Goal: Navigation & Orientation: Find specific page/section

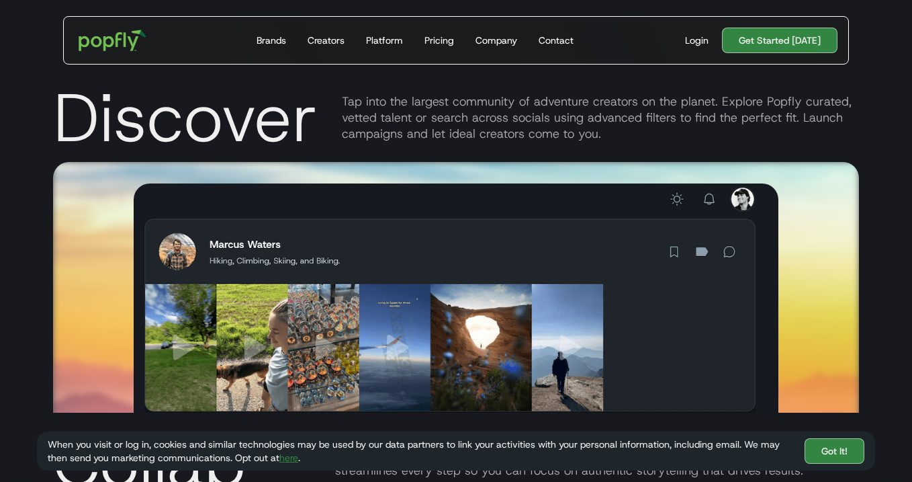
scroll to position [1671, 0]
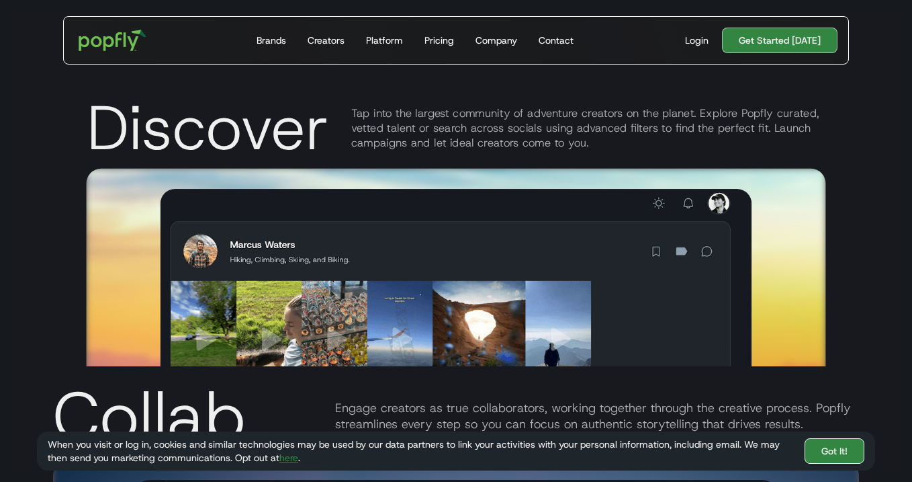
click at [829, 443] on link "Got It!" at bounding box center [835, 451] width 60 height 26
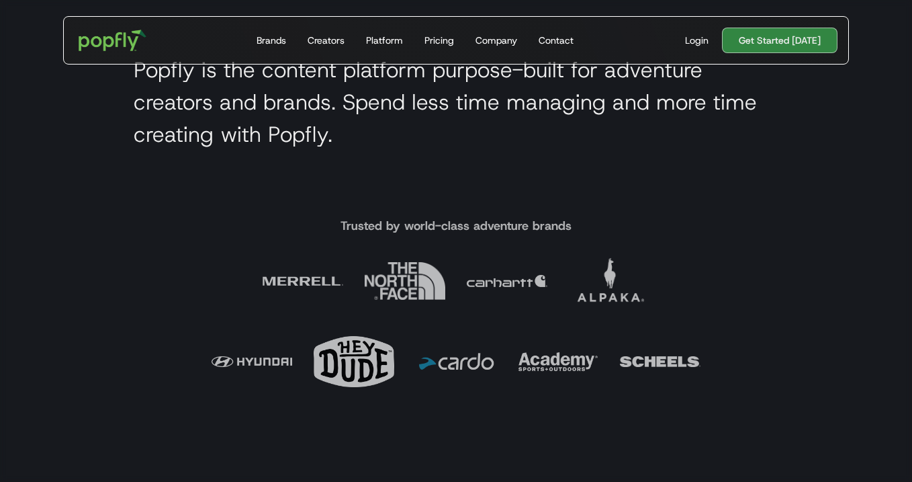
scroll to position [414, 0]
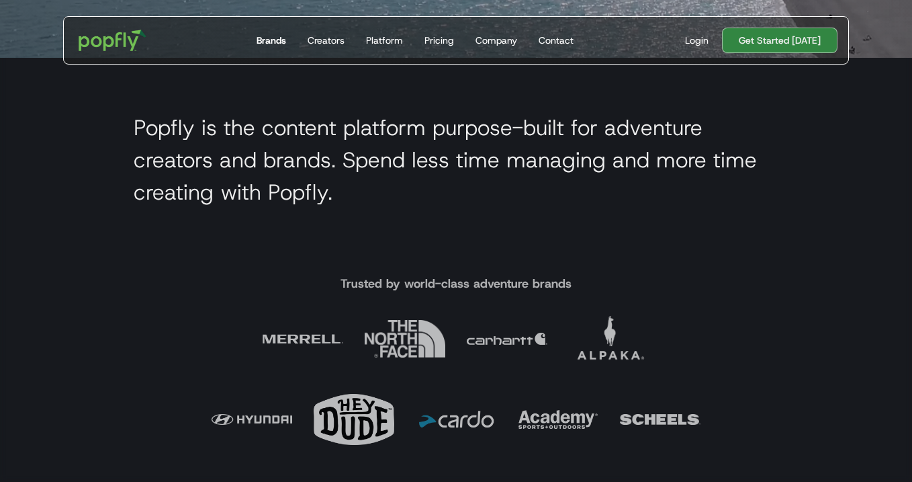
click at [276, 36] on div "Brands" at bounding box center [272, 40] width 30 height 13
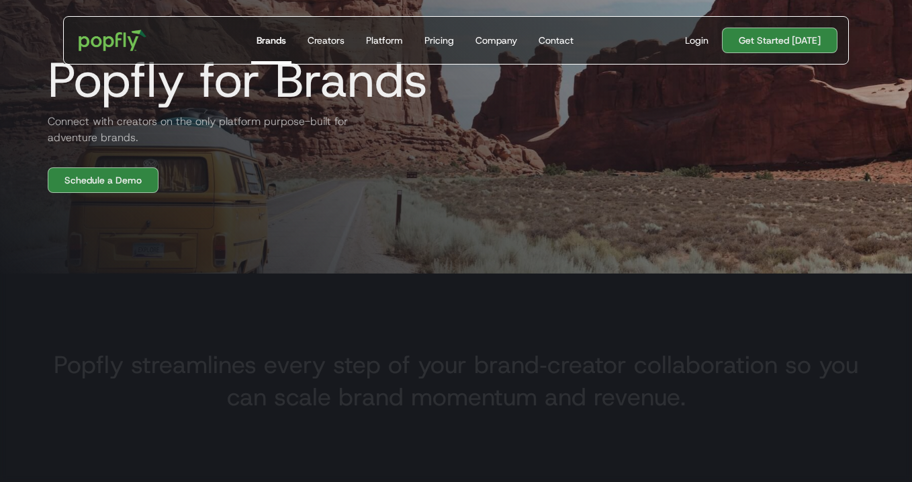
scroll to position [199, 0]
click at [329, 42] on div "Creators" at bounding box center [326, 40] width 37 height 13
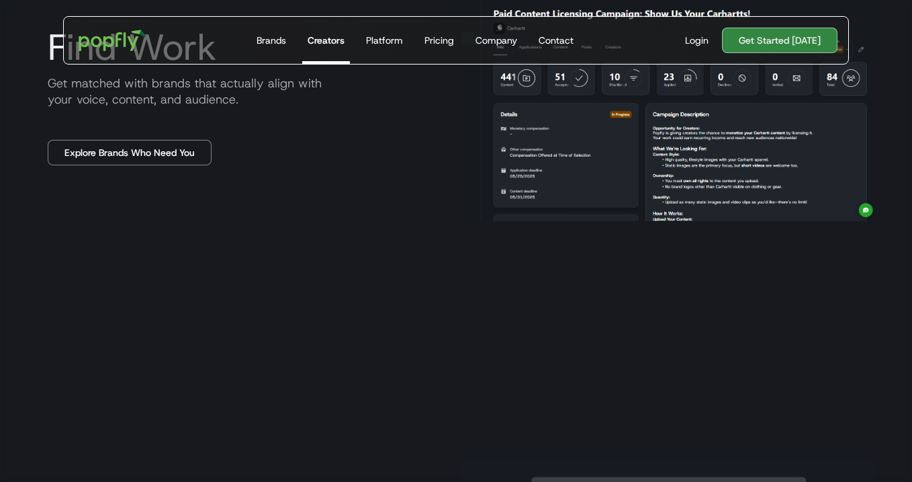
scroll to position [1137, 0]
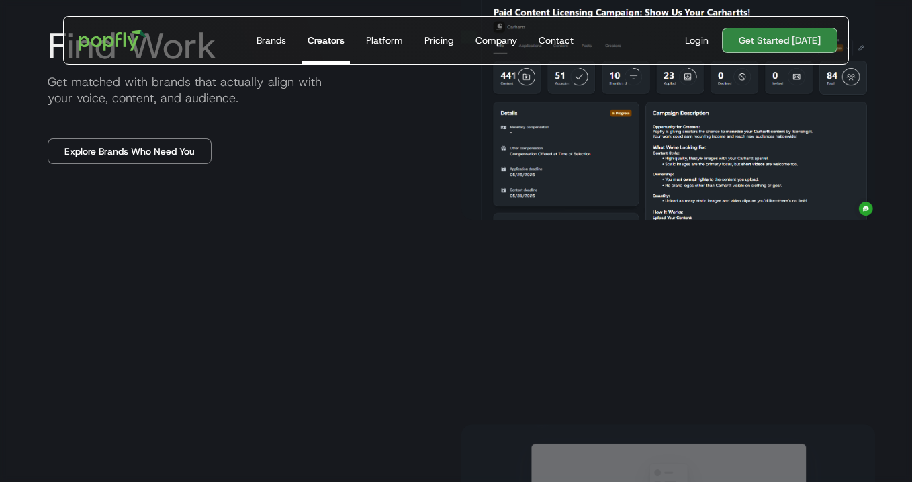
click at [322, 34] on div "Creators" at bounding box center [326, 40] width 37 height 13
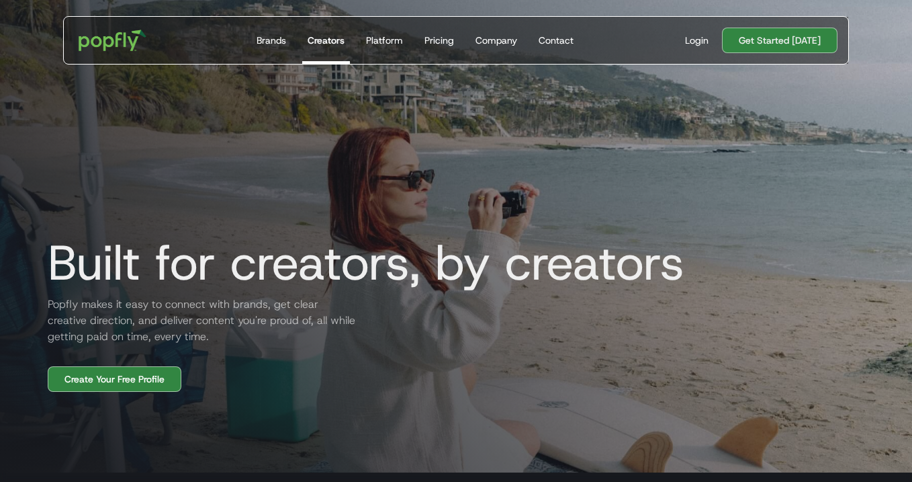
click at [328, 40] on div "Creators" at bounding box center [326, 40] width 37 height 13
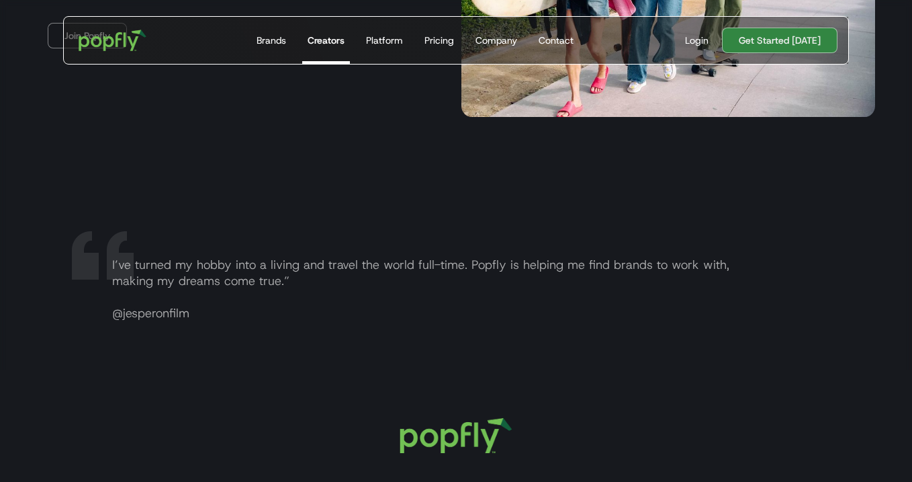
scroll to position [2620, 0]
